Goal: Task Accomplishment & Management: Complete application form

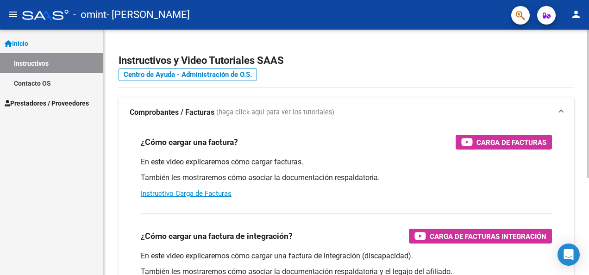
click at [328, 60] on h2 "Instructivos y Video Tutoriales SAAS" at bounding box center [345, 61] width 455 height 18
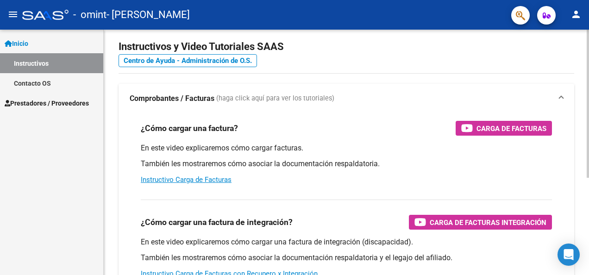
scroll to position [46, 0]
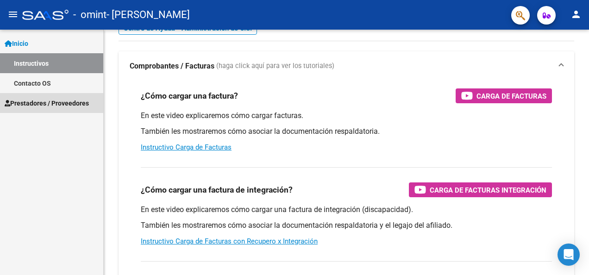
click at [60, 104] on span "Prestadores / Proveedores" at bounding box center [47, 103] width 84 height 10
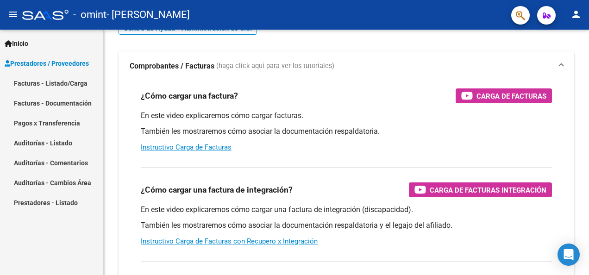
click at [71, 83] on link "Facturas - Listado/Carga" at bounding box center [51, 83] width 103 height 20
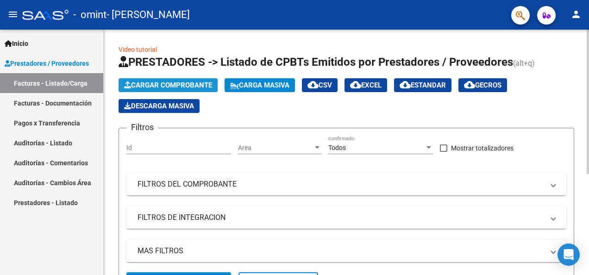
click at [179, 85] on span "Cargar Comprobante" at bounding box center [168, 85] width 88 height 8
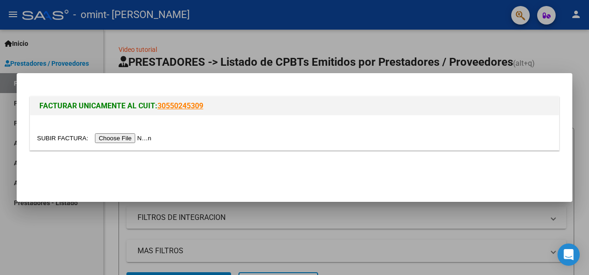
click at [119, 140] on input "file" at bounding box center [95, 138] width 117 height 10
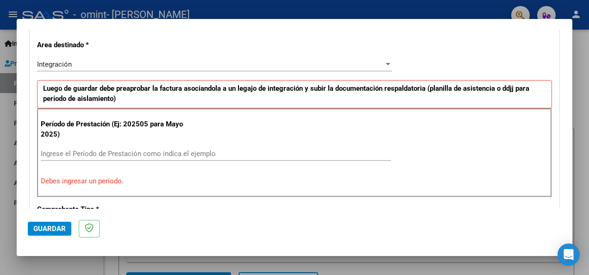
scroll to position [231, 0]
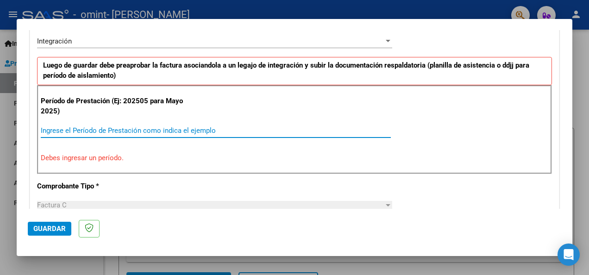
click at [161, 130] on input "Ingrese el Período de Prestación como indica el ejemplo" at bounding box center [216, 130] width 350 height 8
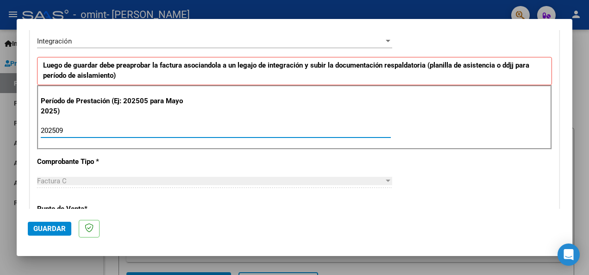
type input "202509"
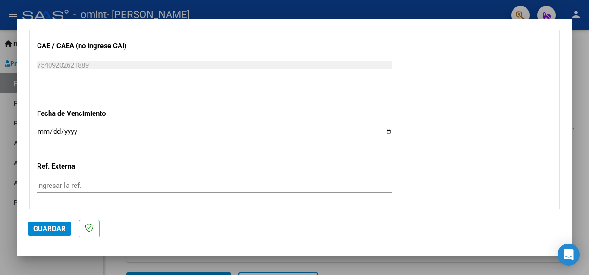
scroll to position [601, 0]
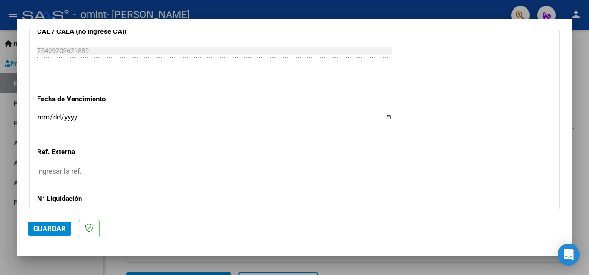
click at [81, 119] on input "Ingresar la fecha" at bounding box center [214, 120] width 355 height 15
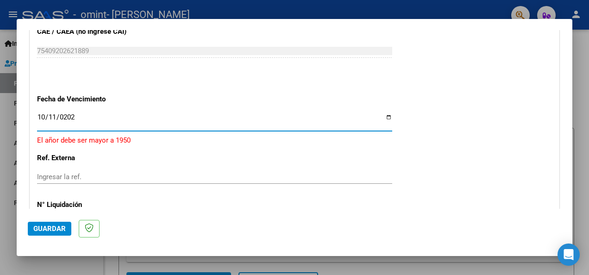
type input "[DATE]"
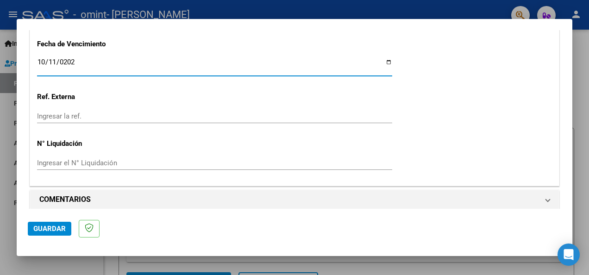
scroll to position [661, 0]
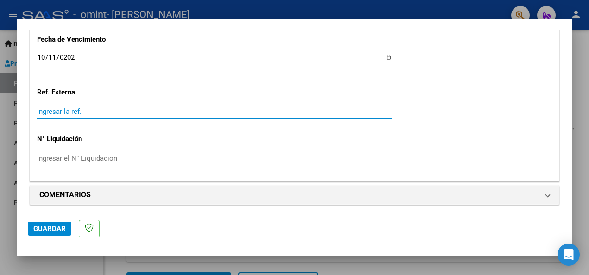
click at [149, 111] on input "Ingresar la ref." at bounding box center [214, 111] width 355 height 8
click at [135, 112] on input "Ingresar la ref." at bounding box center [214, 111] width 355 height 8
click at [52, 231] on span "Guardar" at bounding box center [49, 228] width 32 height 8
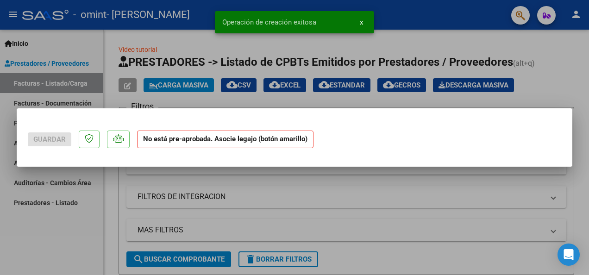
scroll to position [0, 0]
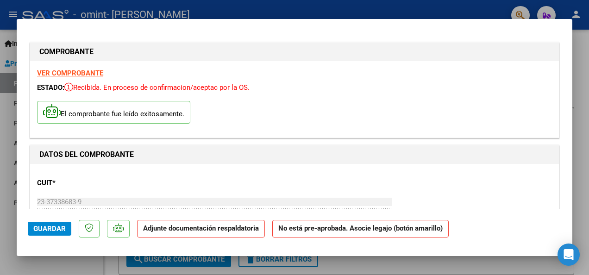
click at [222, 230] on strong "Adjunte documentación respaldatoria" at bounding box center [201, 228] width 116 height 8
click at [227, 126] on div "El comprobante fue leído exitosamente." at bounding box center [294, 113] width 514 height 34
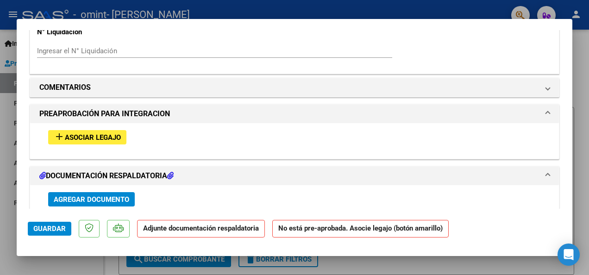
scroll to position [787, 0]
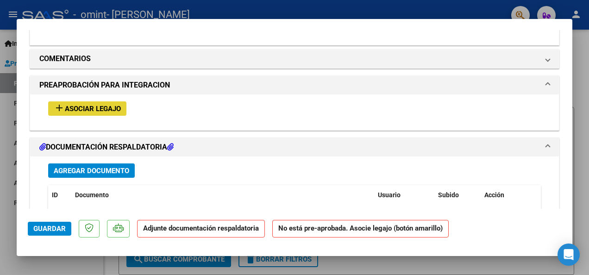
click at [117, 110] on span "Asociar Legajo" at bounding box center [93, 109] width 56 height 8
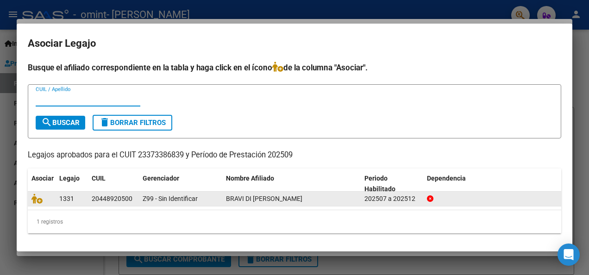
click at [287, 196] on span "BRAVI DI [PERSON_NAME]" at bounding box center [264, 198] width 76 height 7
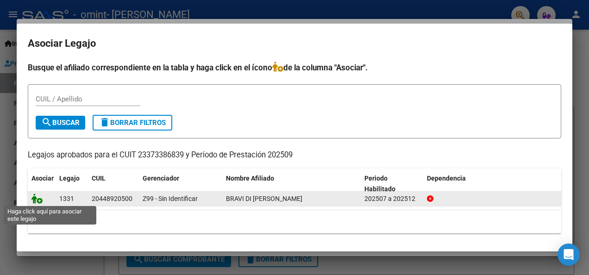
click at [38, 198] on icon at bounding box center [36, 198] width 11 height 10
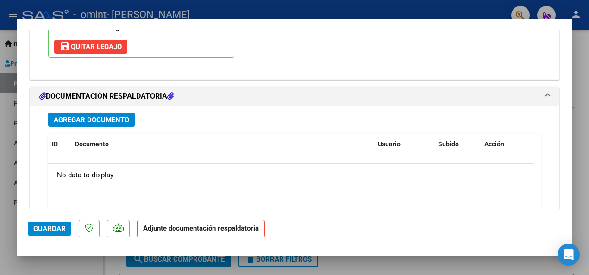
scroll to position [996, 0]
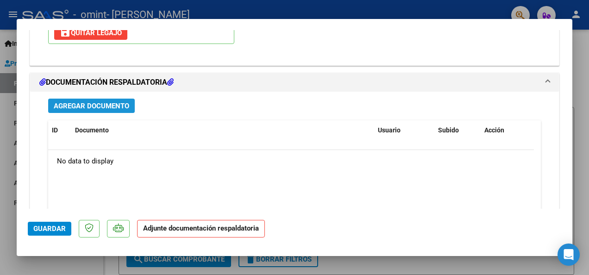
click at [112, 103] on span "Agregar Documento" at bounding box center [91, 106] width 75 height 8
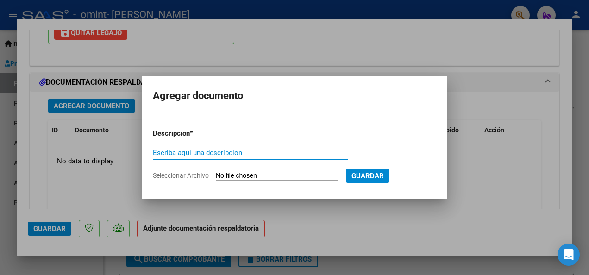
click at [239, 155] on input "Escriba aquí una descripcion" at bounding box center [250, 153] width 195 height 8
type input "Planilla asistencia [PERSON_NAME] di [PERSON_NAME][DATE]"
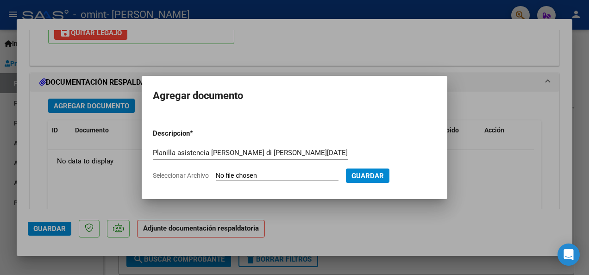
click at [281, 174] on input "Seleccionar Archivo" at bounding box center [277, 176] width 123 height 9
type input "C:\fakepath\CamScanner [DATE] 18.16.pdf"
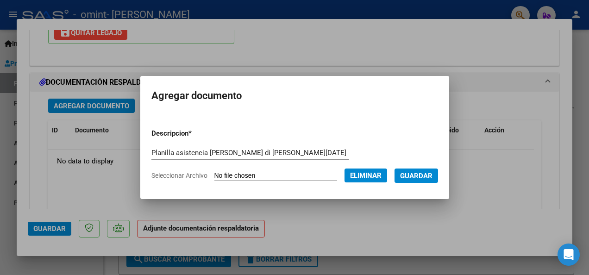
click at [432, 175] on span "Guardar" at bounding box center [416, 176] width 32 height 8
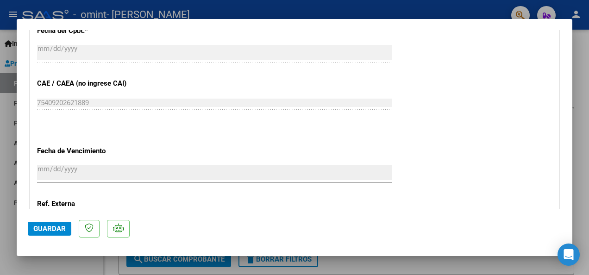
scroll to position [563, 0]
click at [58, 227] on span "Guardar" at bounding box center [49, 228] width 32 height 8
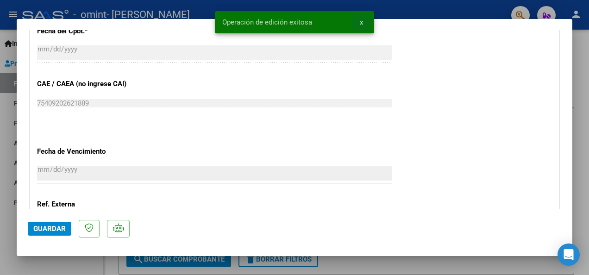
click at [362, 21] on span "x" at bounding box center [360, 22] width 3 height 8
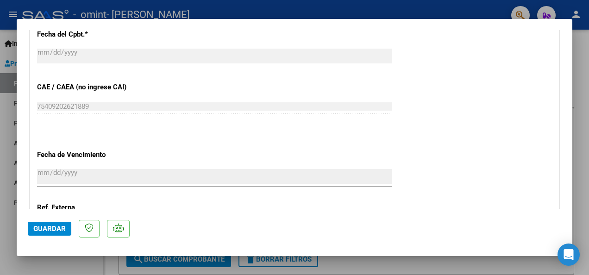
scroll to position [424, 0]
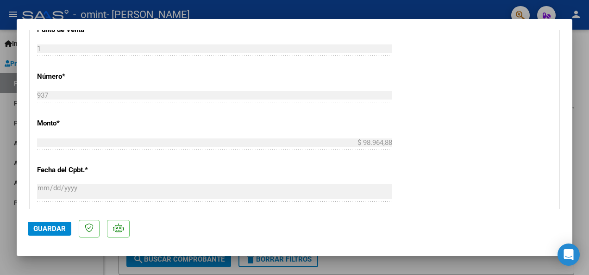
click at [390, 13] on div at bounding box center [294, 137] width 589 height 275
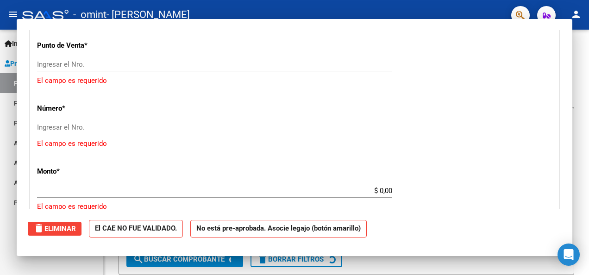
scroll to position [0, 0]
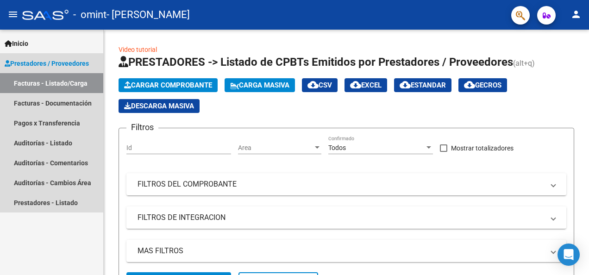
click at [59, 86] on link "Facturas - Listado/Carga" at bounding box center [51, 83] width 103 height 20
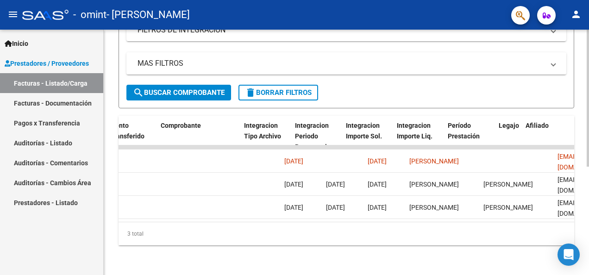
scroll to position [0, 876]
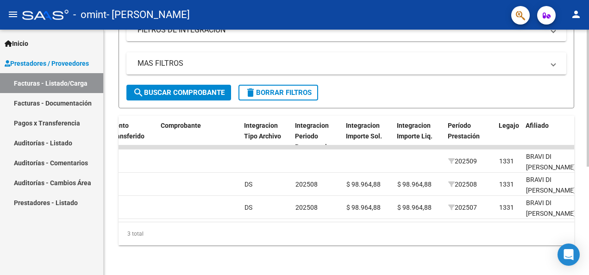
drag, startPoint x: 542, startPoint y: 235, endPoint x: 421, endPoint y: 242, distance: 121.9
click at [421, 242] on div "3 total" at bounding box center [345, 233] width 455 height 23
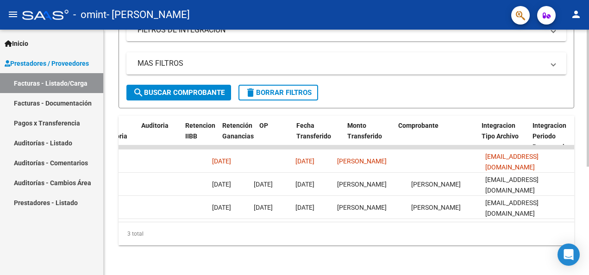
scroll to position [0, 0]
